Goal: Information Seeking & Learning: Learn about a topic

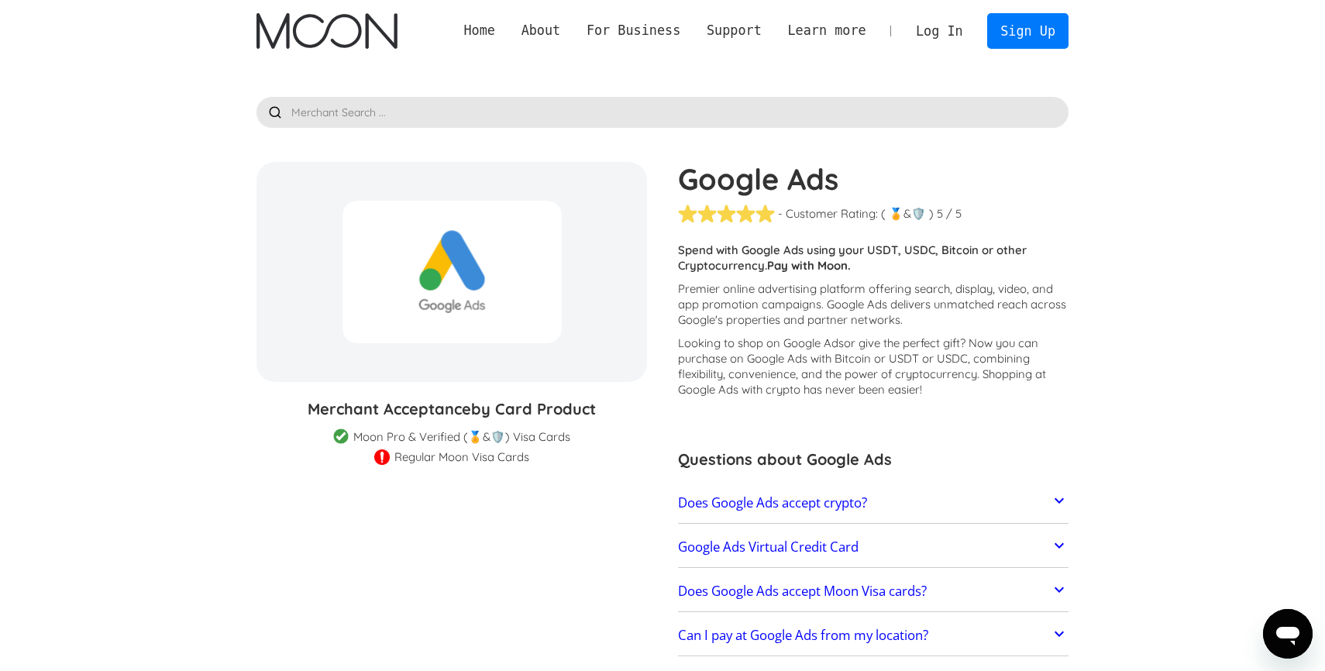
click at [1053, 498] on icon at bounding box center [1059, 500] width 19 height 19
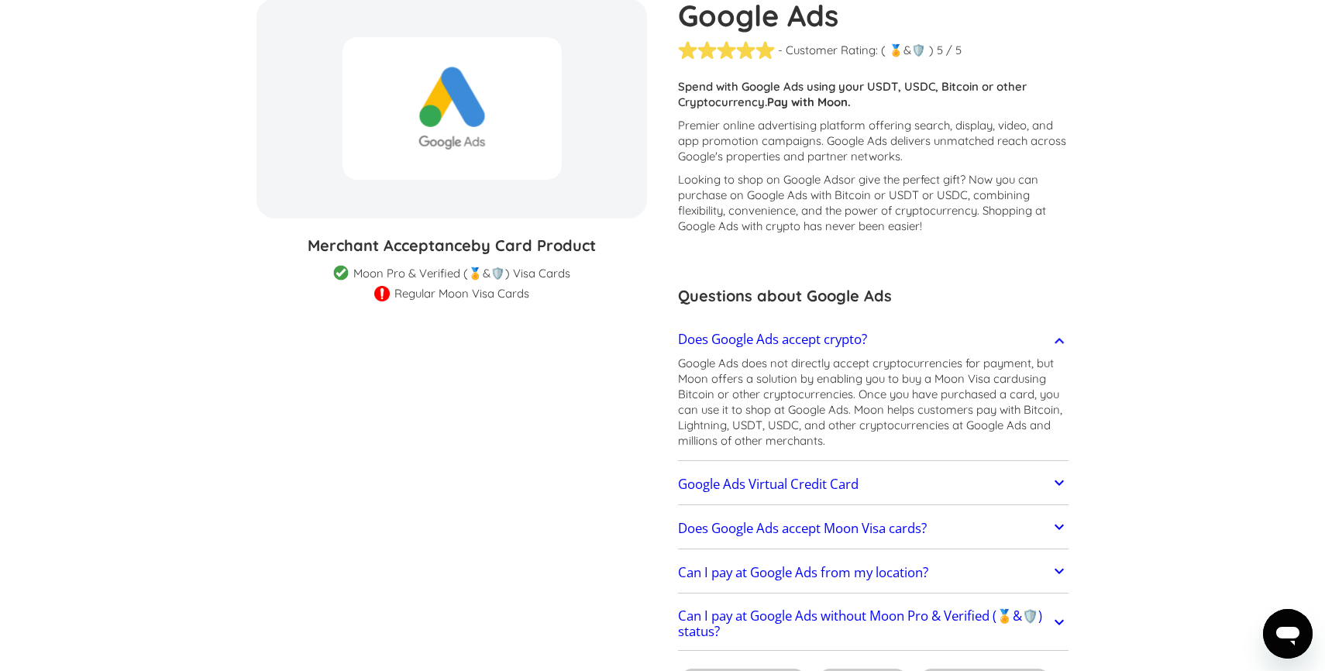
scroll to position [252, 0]
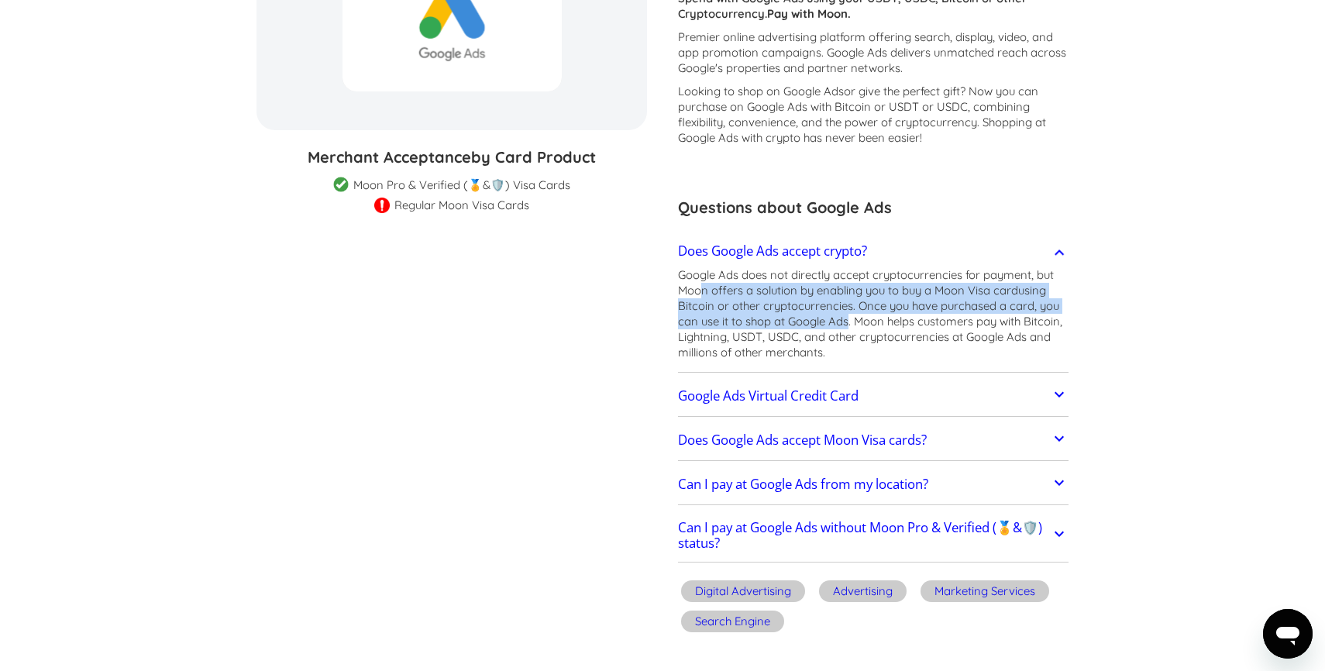
drag, startPoint x: 702, startPoint y: 284, endPoint x: 849, endPoint y: 318, distance: 150.2
click at [849, 318] on p "Google Ads does not directly accept cryptocurrencies for payment, but Moon offe…" at bounding box center [873, 313] width 391 height 93
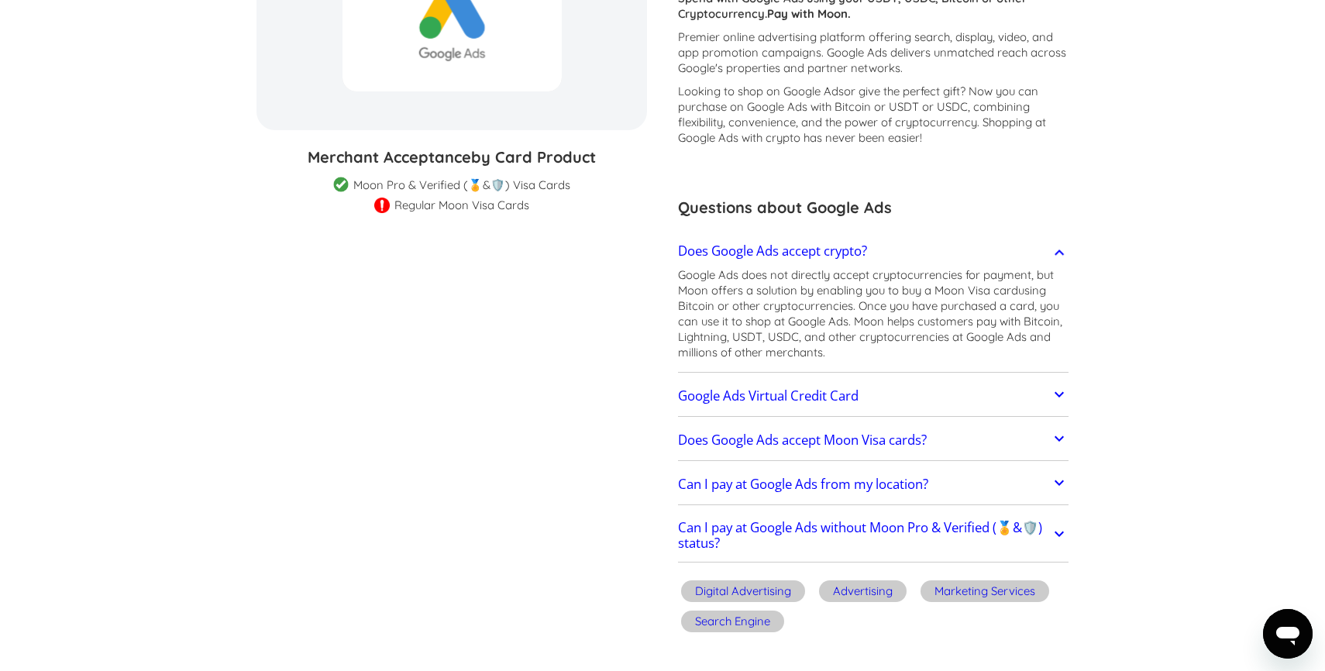
click at [733, 332] on p "Google Ads does not directly accept cryptocurrencies for payment, but Moon offe…" at bounding box center [873, 313] width 391 height 93
drag, startPoint x: 716, startPoint y: 320, endPoint x: 858, endPoint y: 353, distance: 145.7
click at [858, 353] on p "Google Ads does not directly accept cryptocurrencies for payment, but Moon offe…" at bounding box center [873, 313] width 391 height 93
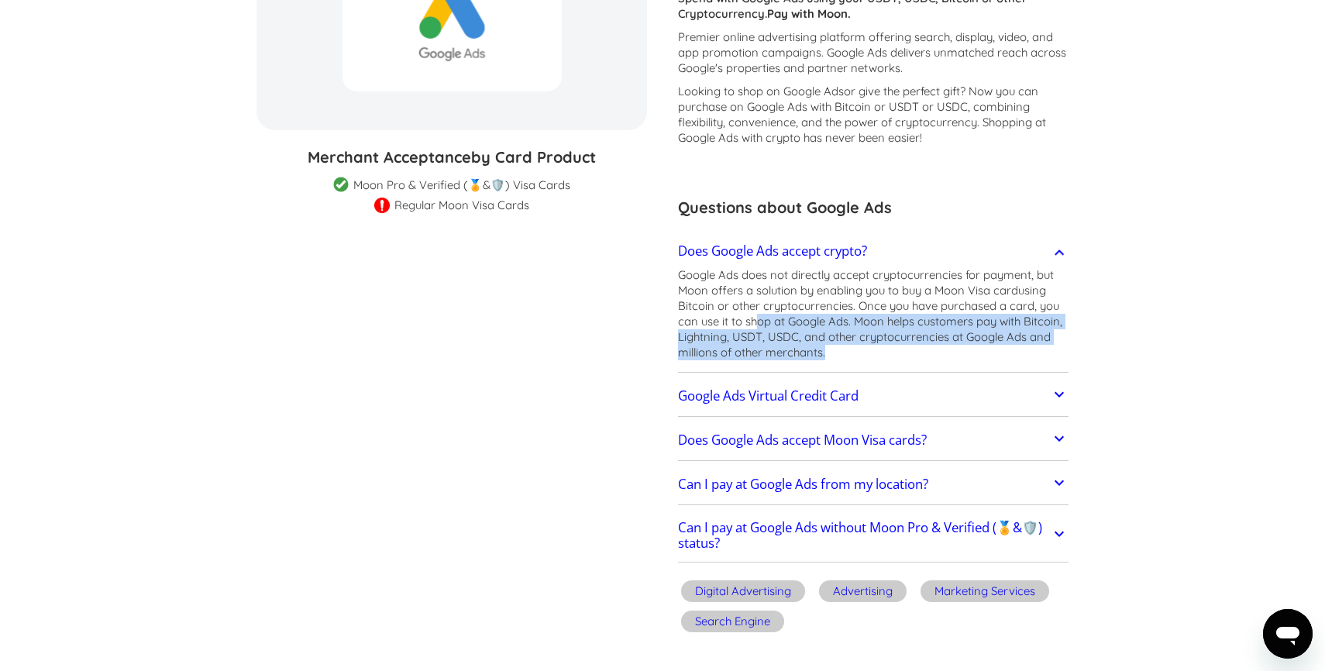
drag, startPoint x: 757, startPoint y: 316, endPoint x: 832, endPoint y: 363, distance: 88.4
click at [832, 363] on div "Google Ads does not directly accept cryptocurrencies for payment, but Moon offe…" at bounding box center [873, 317] width 391 height 101
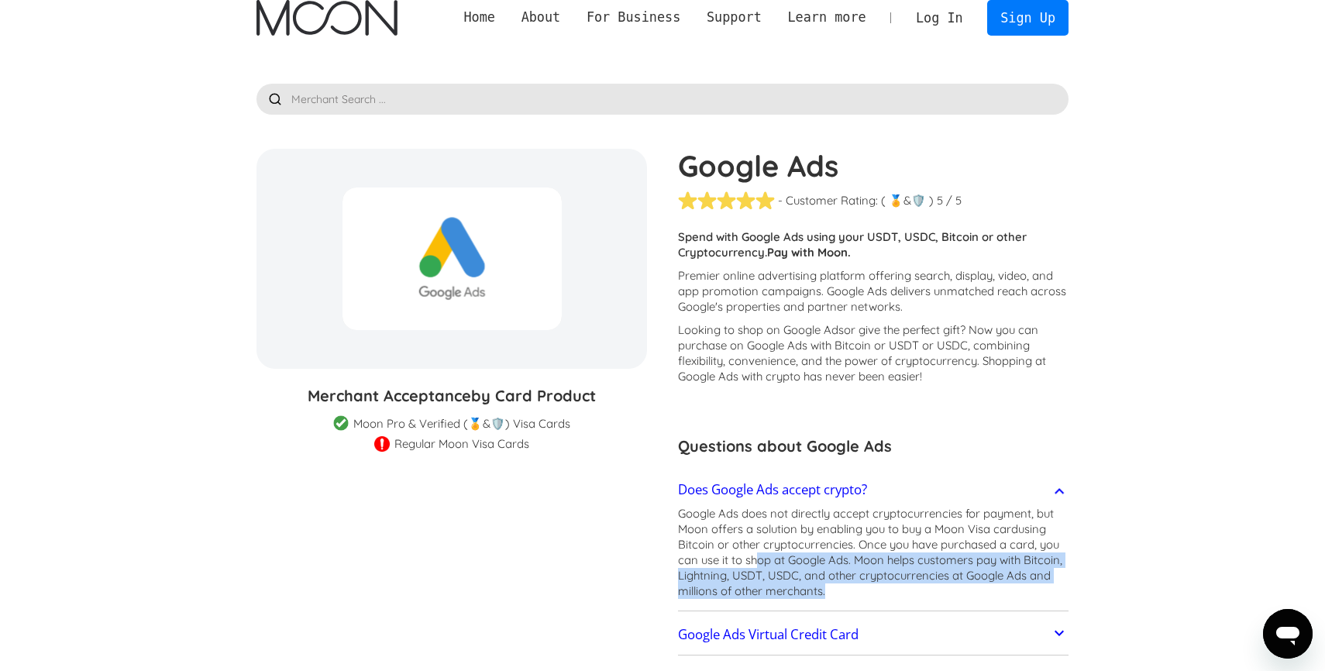
scroll to position [0, 0]
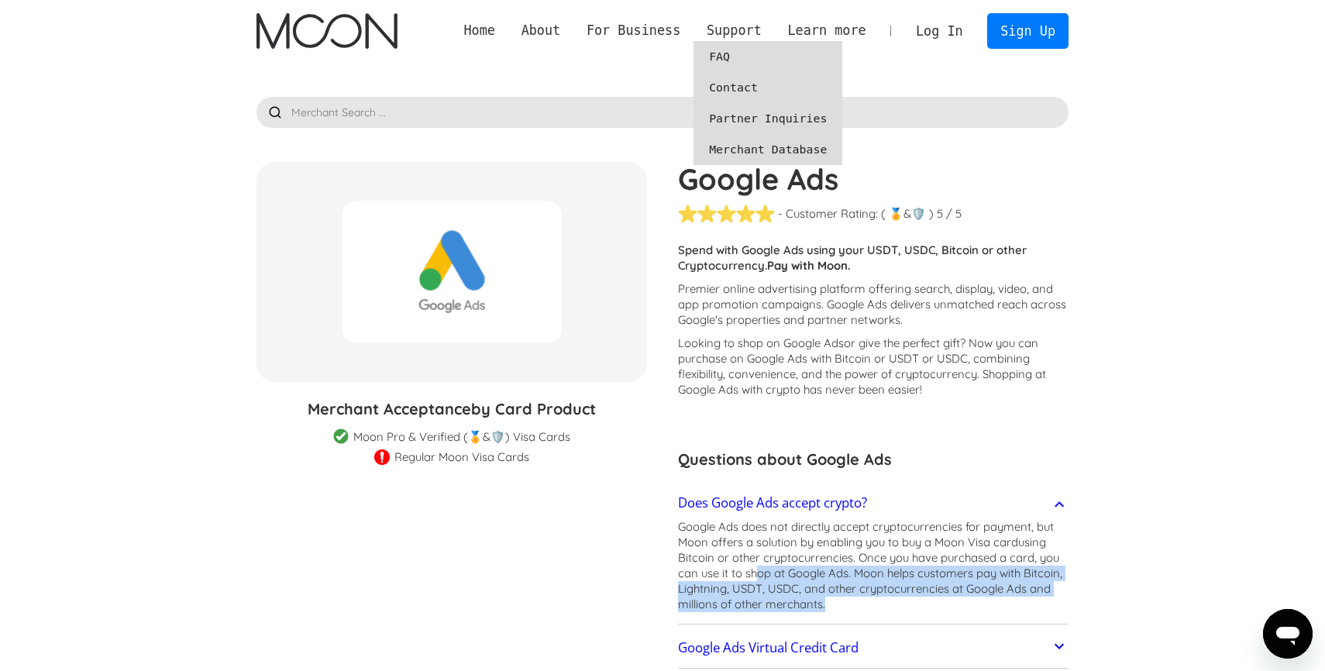
click at [738, 56] on link "FAQ" at bounding box center [768, 56] width 149 height 31
